Goal: Task Accomplishment & Management: Use online tool/utility

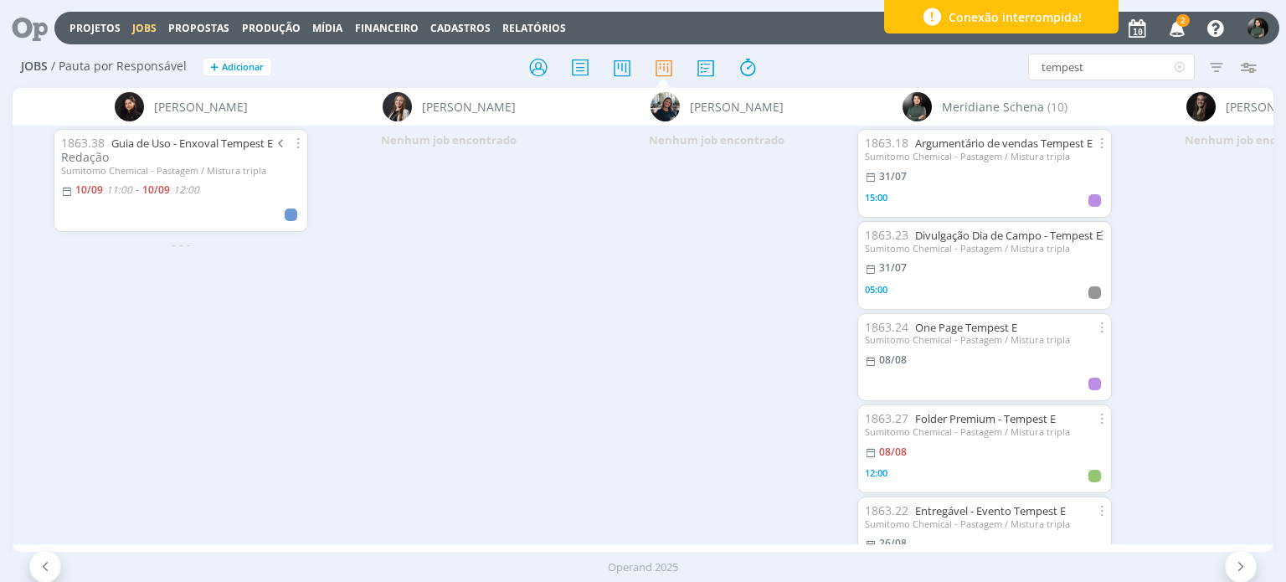
scroll to position [2, 0]
click at [1098, 69] on input "tempest" at bounding box center [1111, 67] width 167 height 27
type input "t"
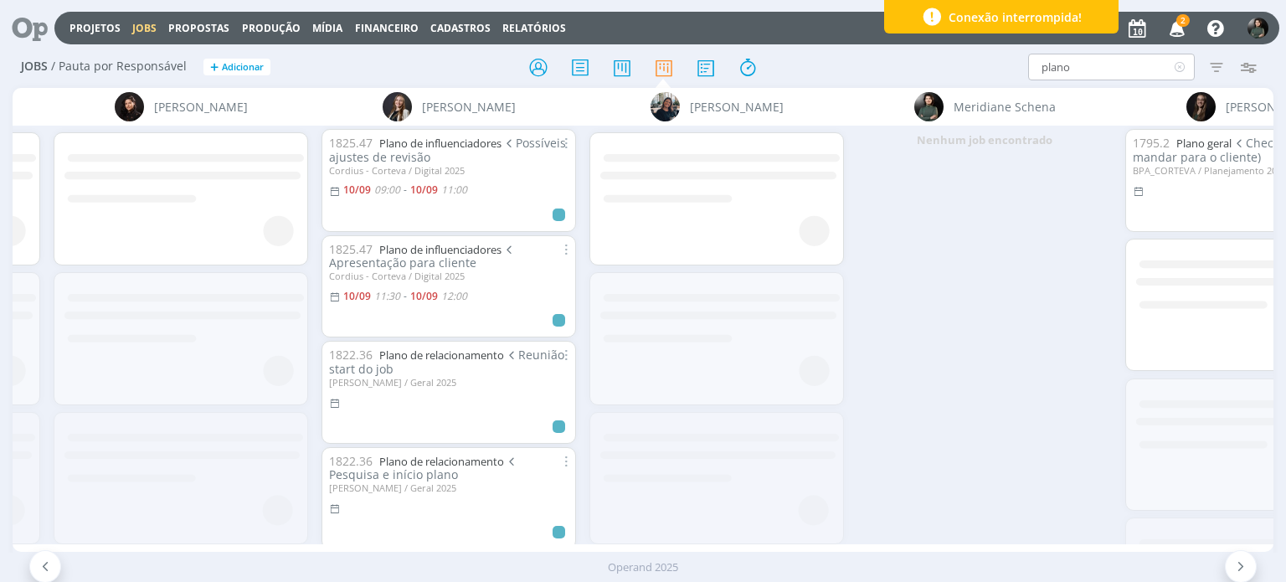
scroll to position [0, 0]
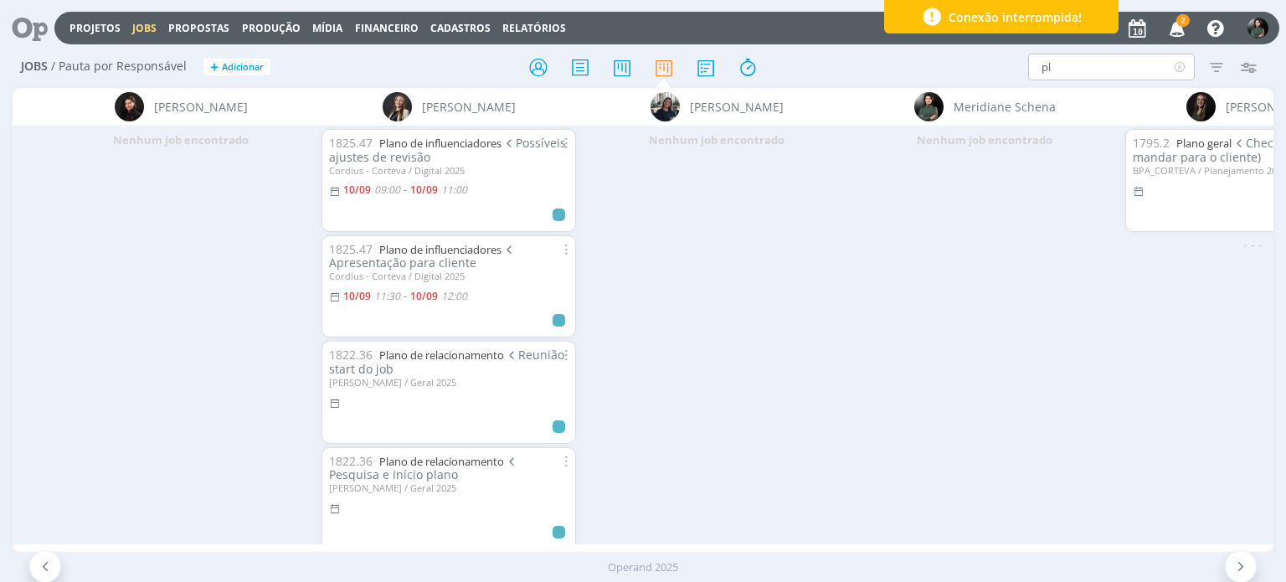
type input "p"
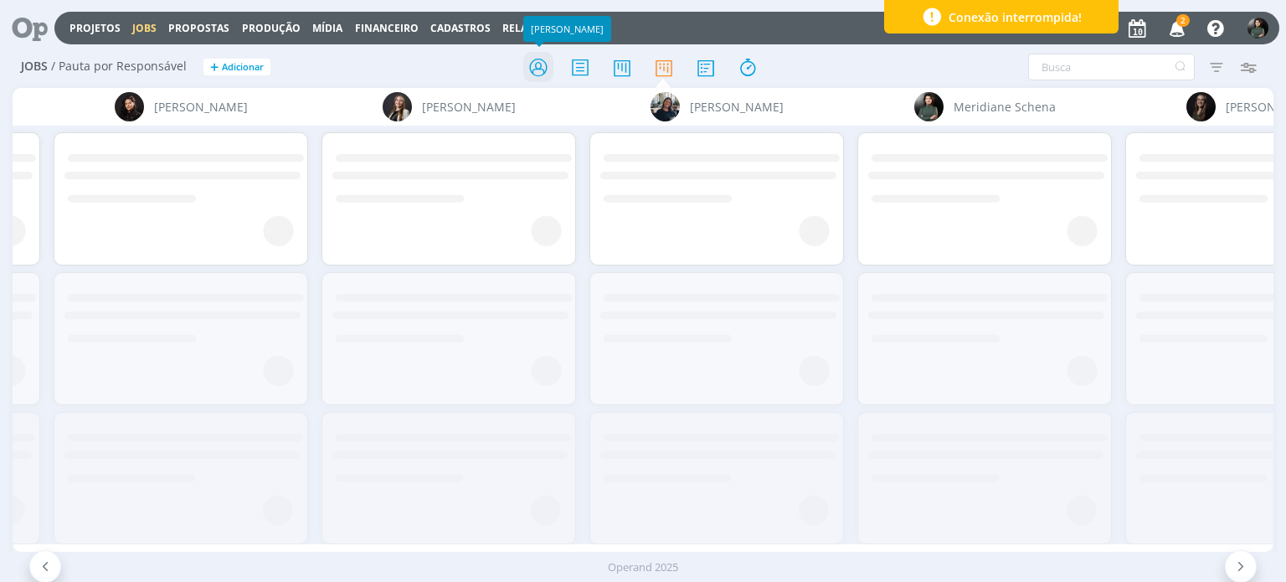
click at [539, 66] on icon at bounding box center [538, 67] width 30 height 33
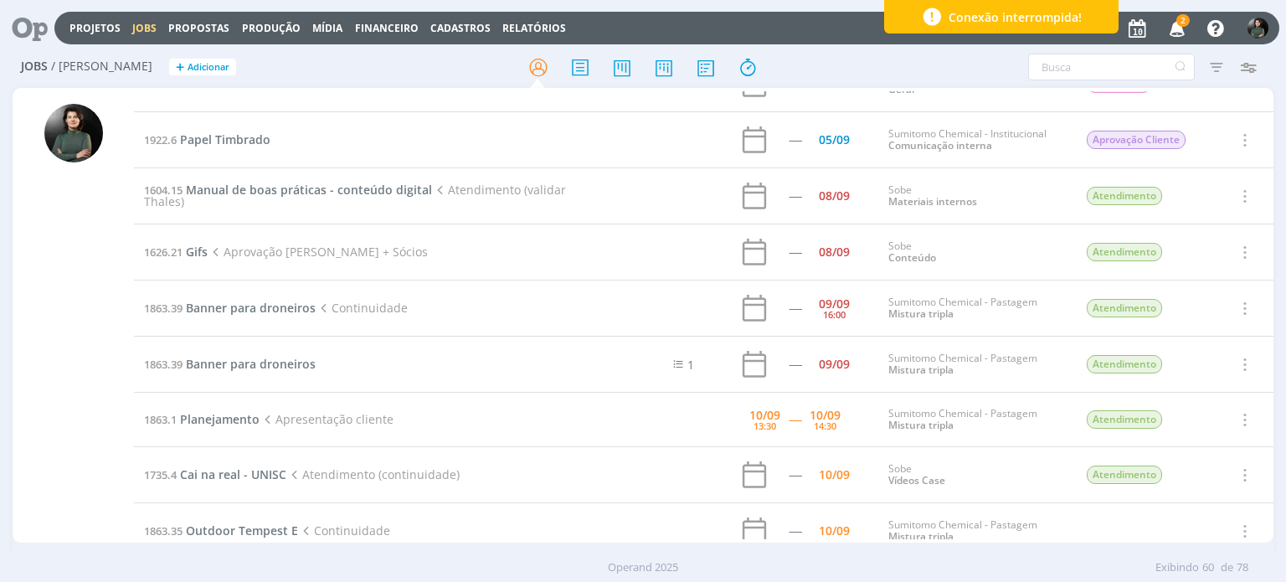
scroll to position [2367, 0]
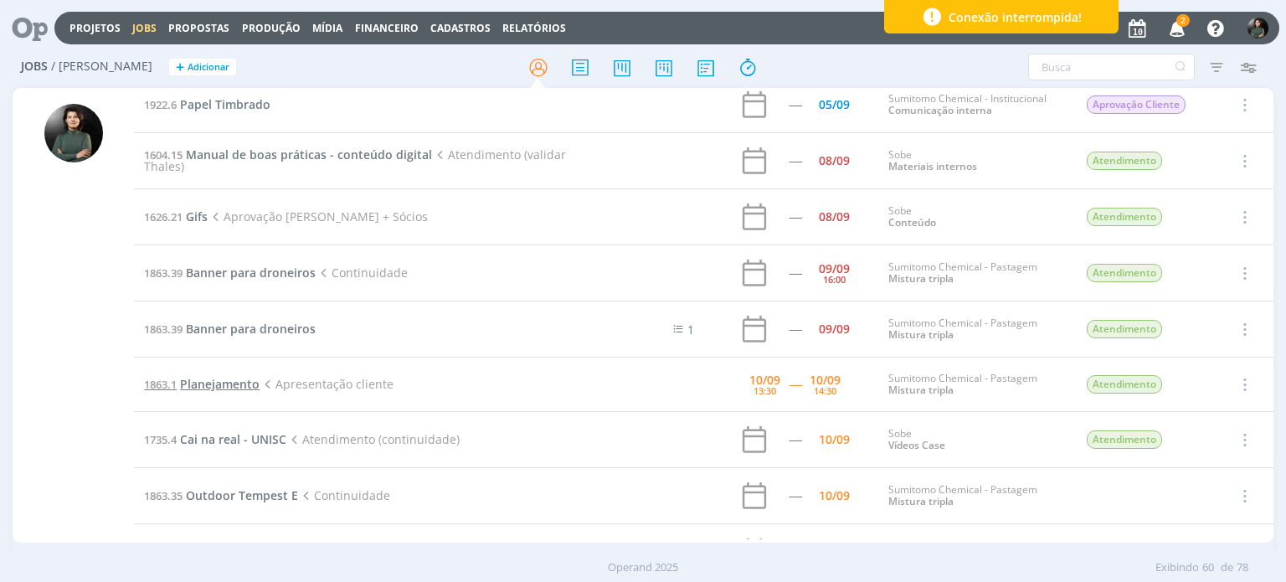
click at [238, 379] on span "Planejamento" at bounding box center [220, 384] width 80 height 16
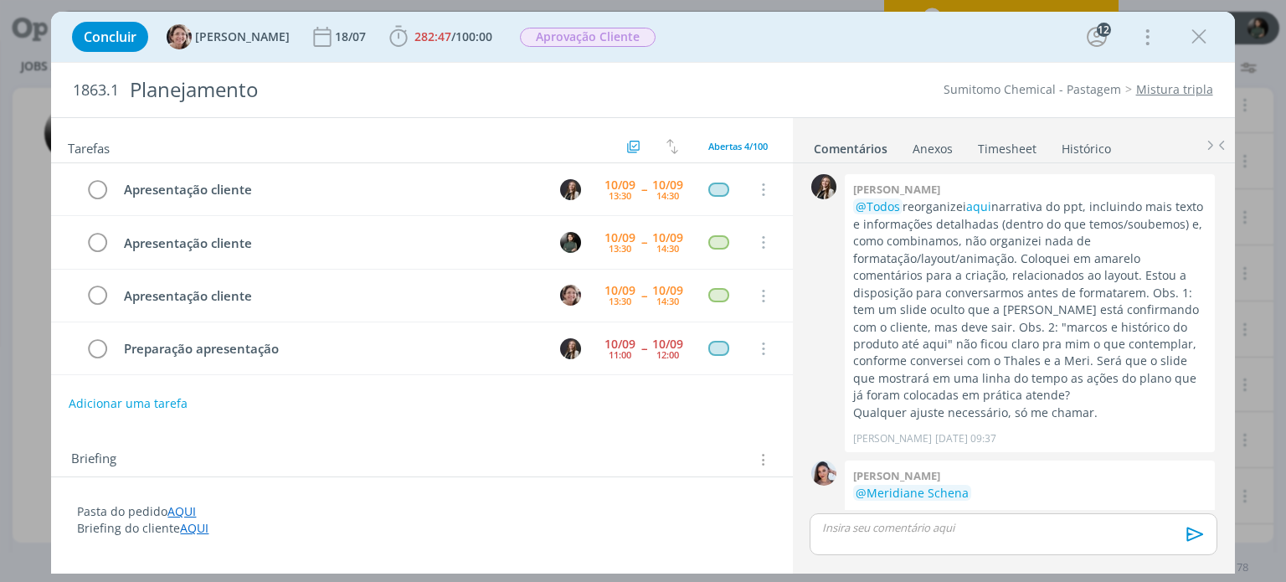
scroll to position [2364, 0]
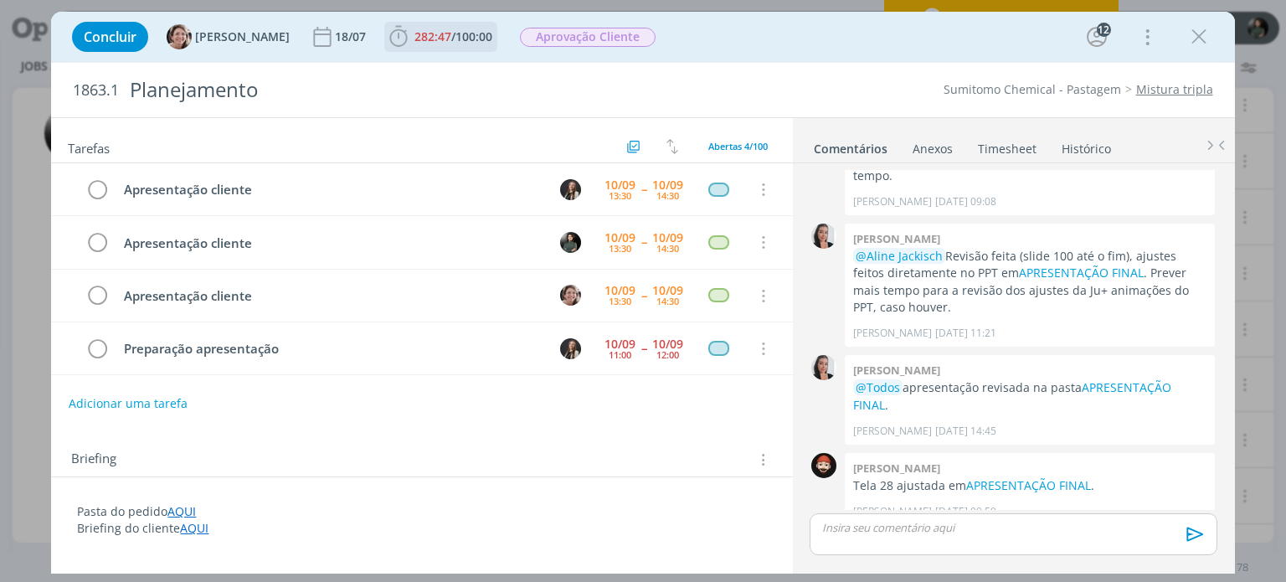
click at [462, 43] on span "100:00" at bounding box center [473, 36] width 37 height 16
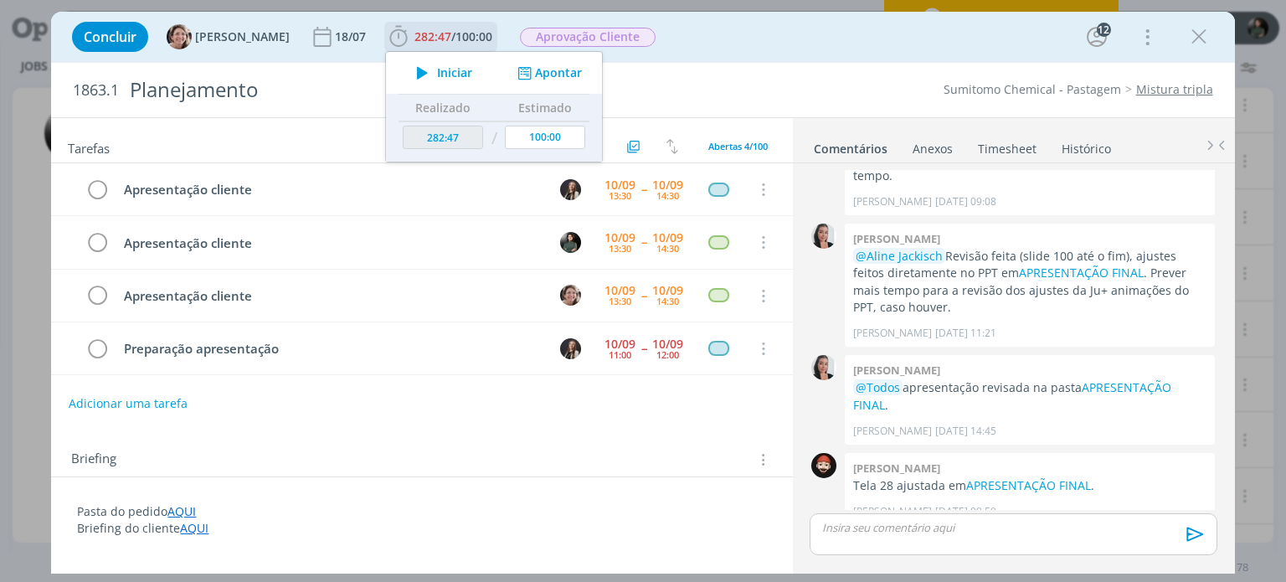
click at [408, 65] on icon "dialog" at bounding box center [422, 73] width 29 height 22
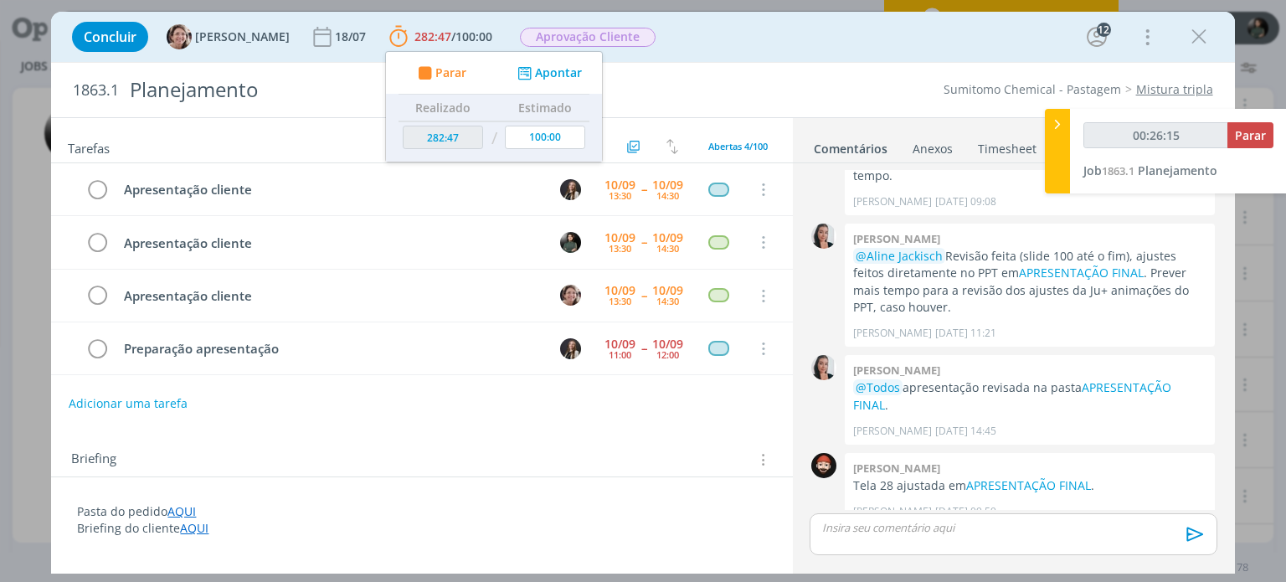
type input "00:27:54"
